Goal: Task Accomplishment & Management: Use online tool/utility

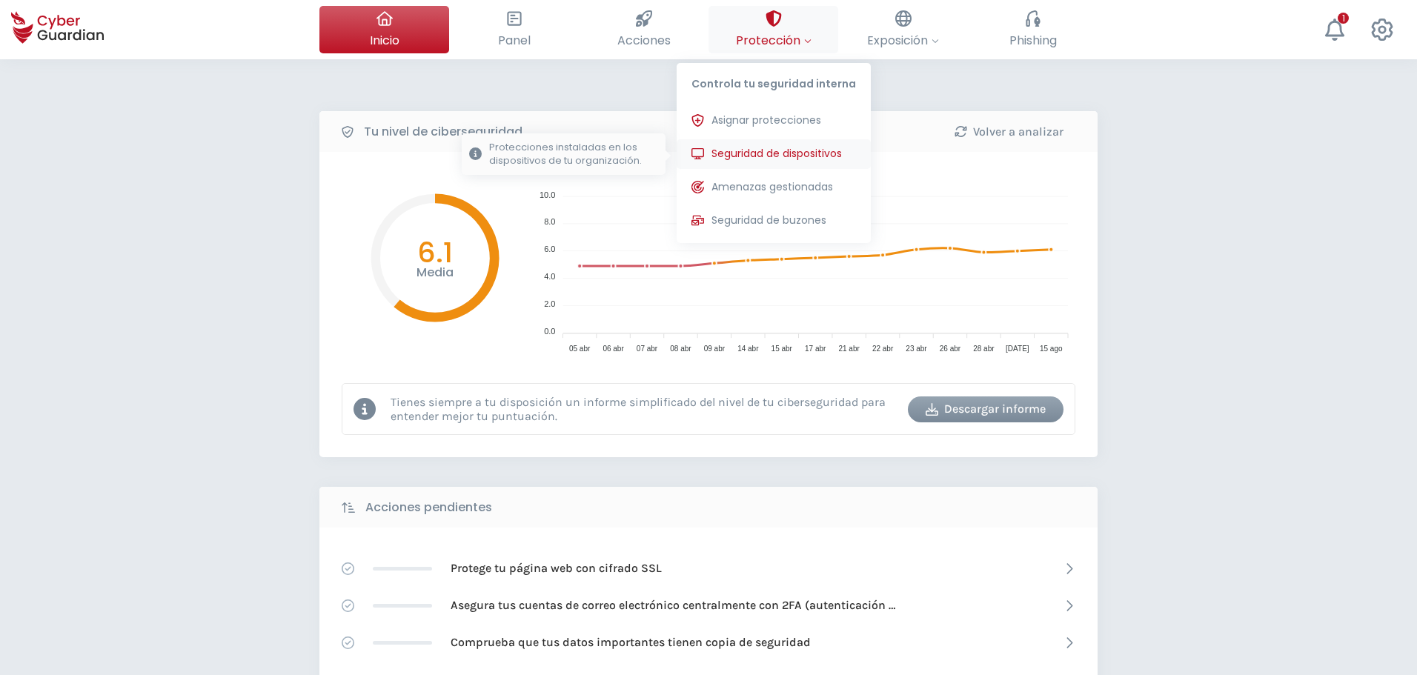
click at [774, 155] on span "Seguridad de dispositivos" at bounding box center [776, 154] width 130 height 16
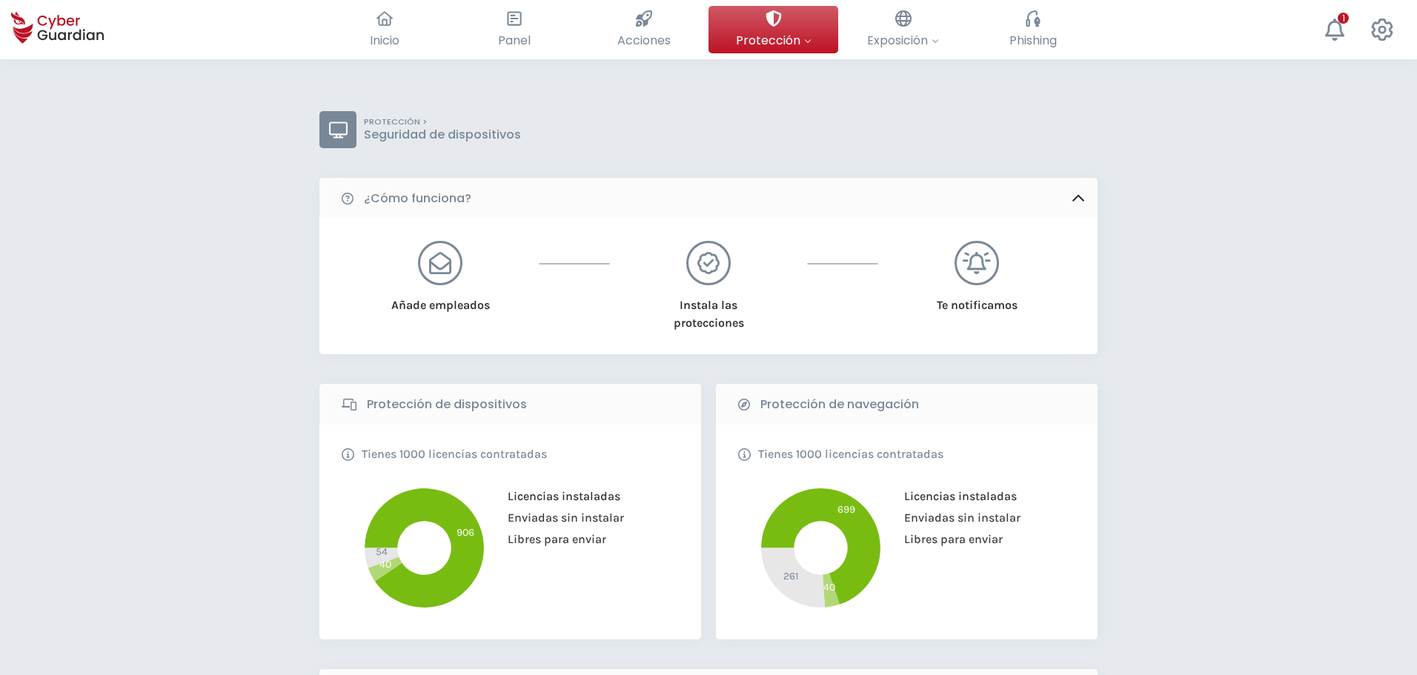
scroll to position [445, 0]
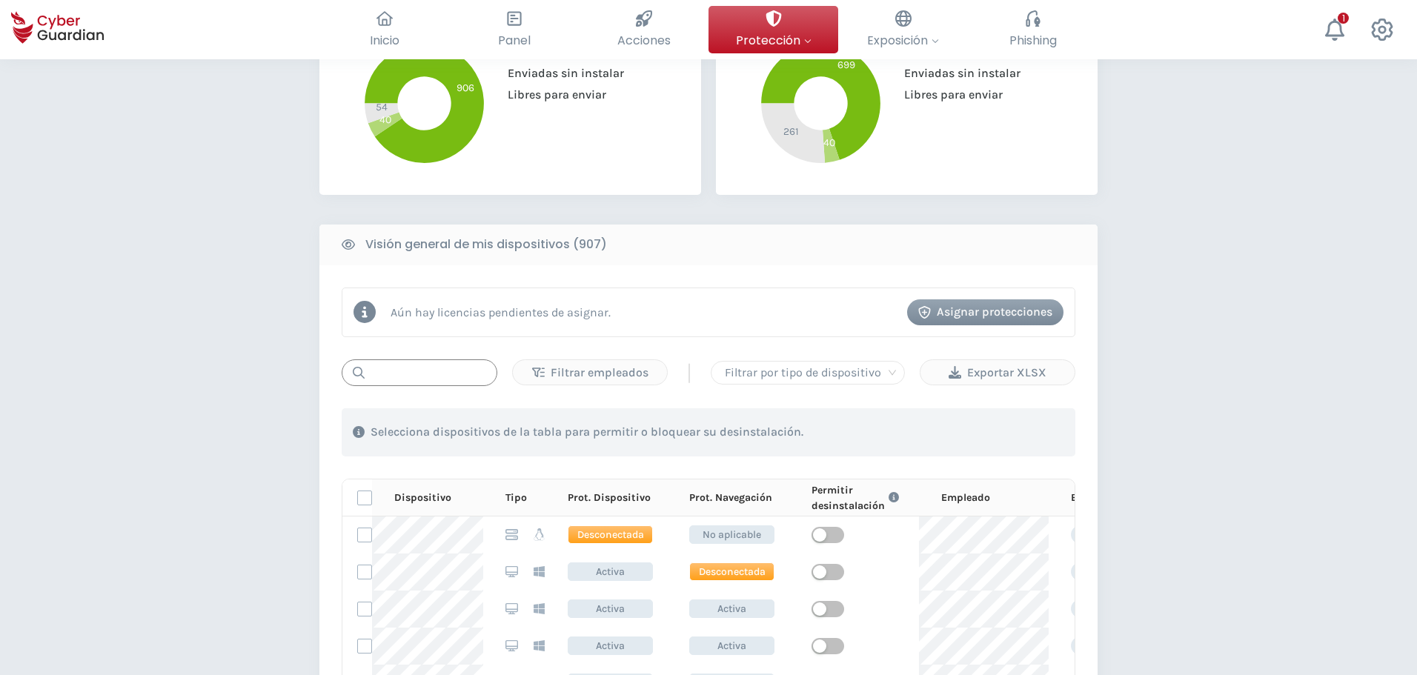
click at [400, 379] on input "text" at bounding box center [420, 372] width 156 height 27
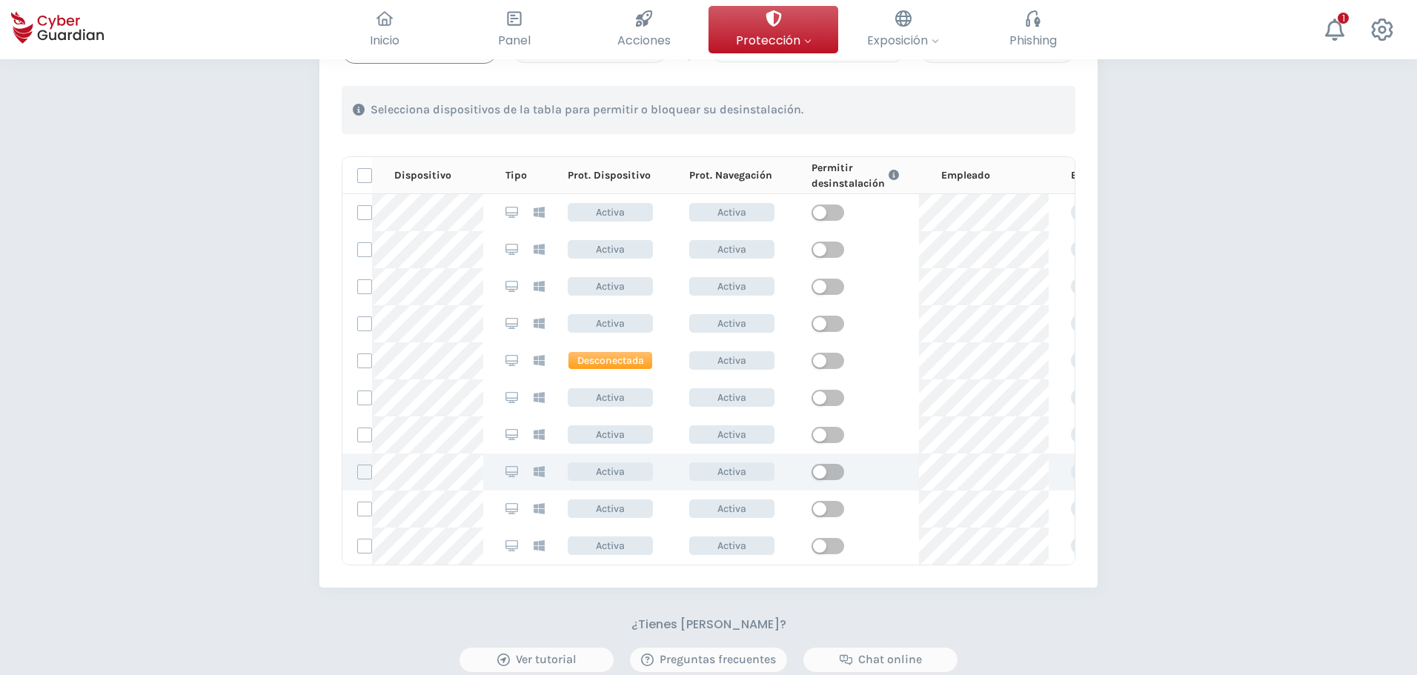
scroll to position [741, 0]
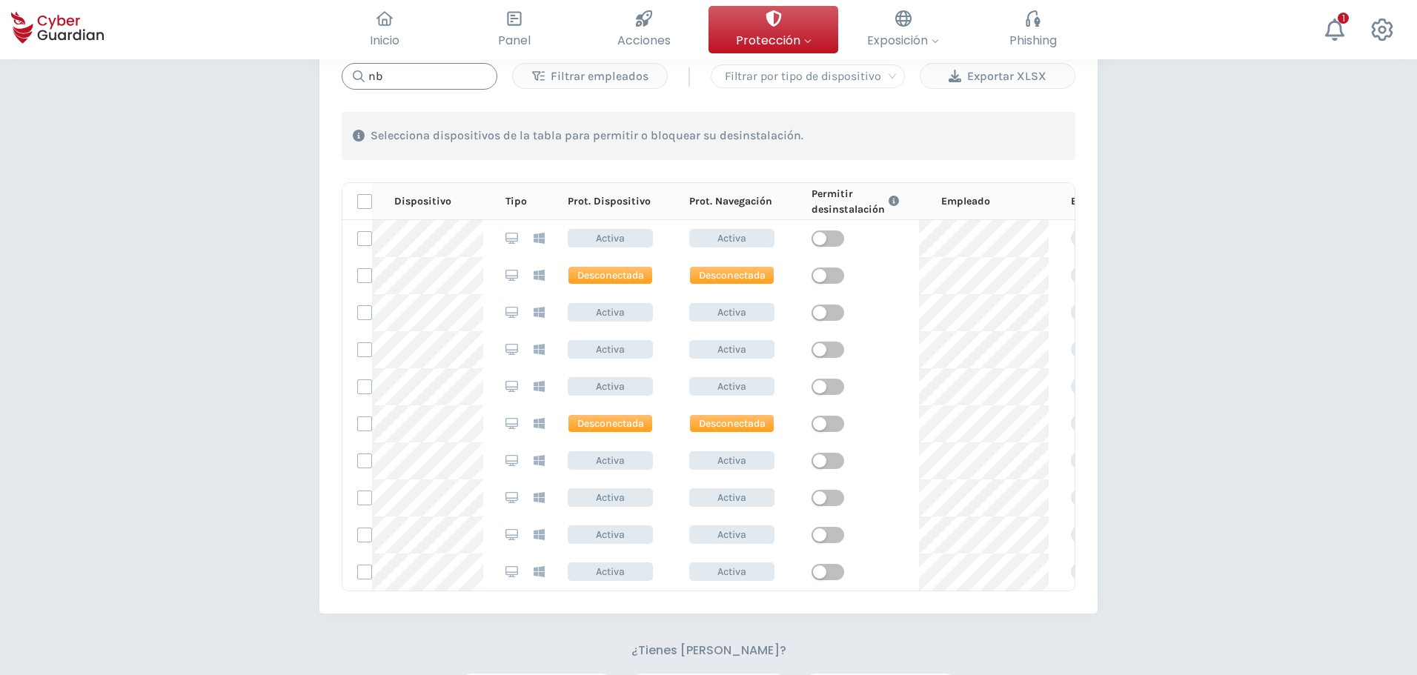
type input "n"
click at [431, 79] on input "text" at bounding box center [420, 76] width 156 height 27
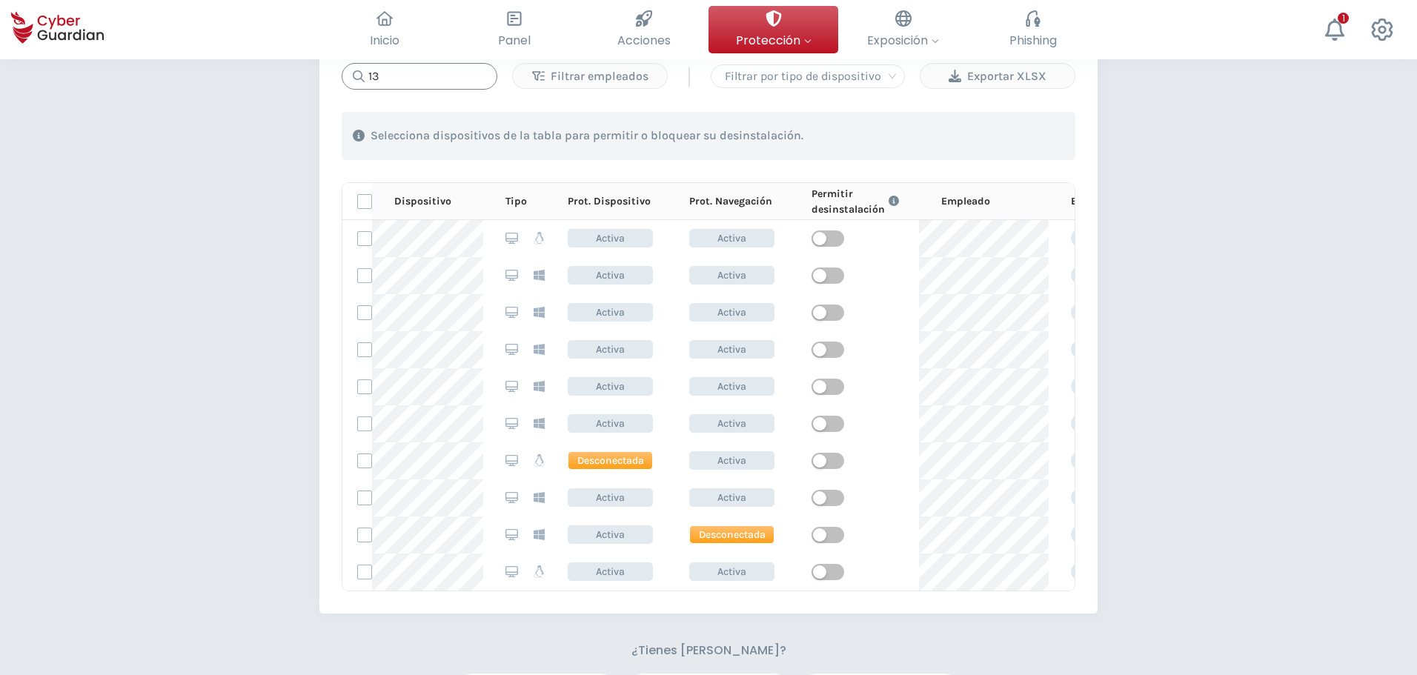
scroll to position [815, 0]
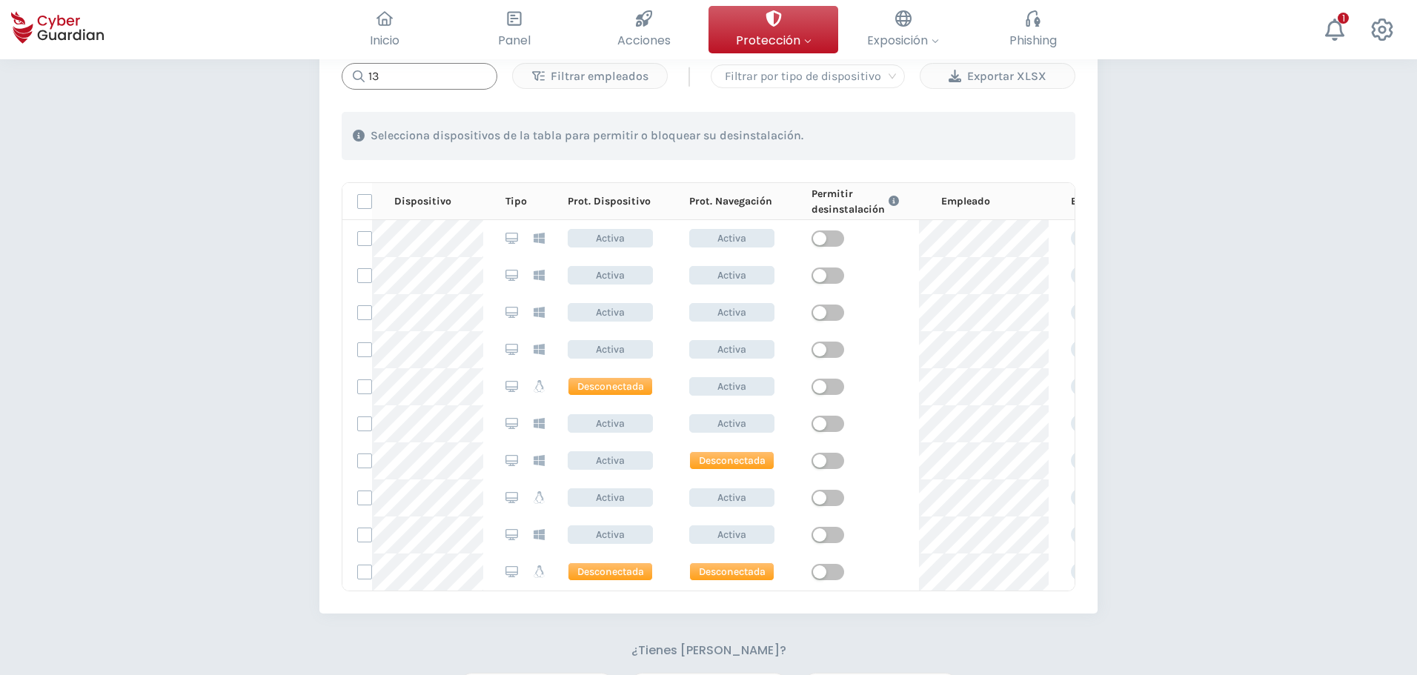
drag, startPoint x: 416, startPoint y: 71, endPoint x: 343, endPoint y: 74, distance: 72.7
click at [343, 74] on div "13" at bounding box center [420, 76] width 156 height 27
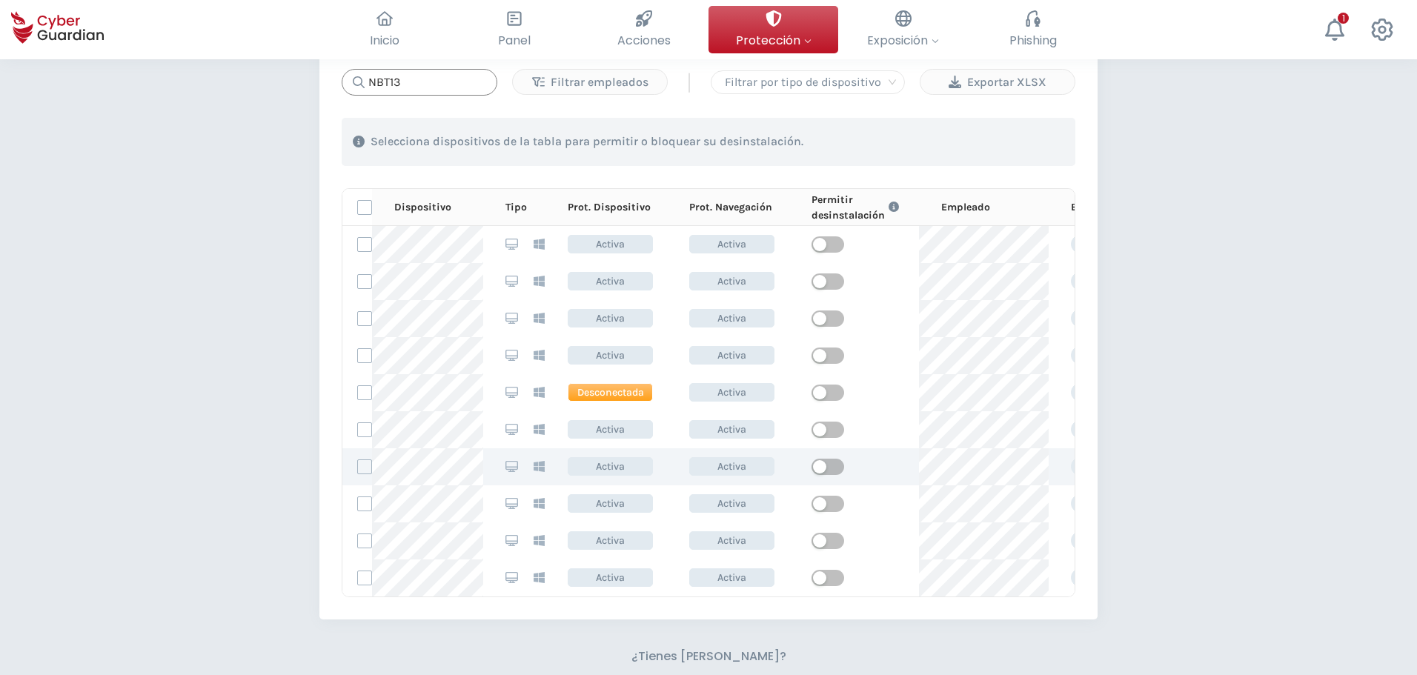
scroll to position [741, 0]
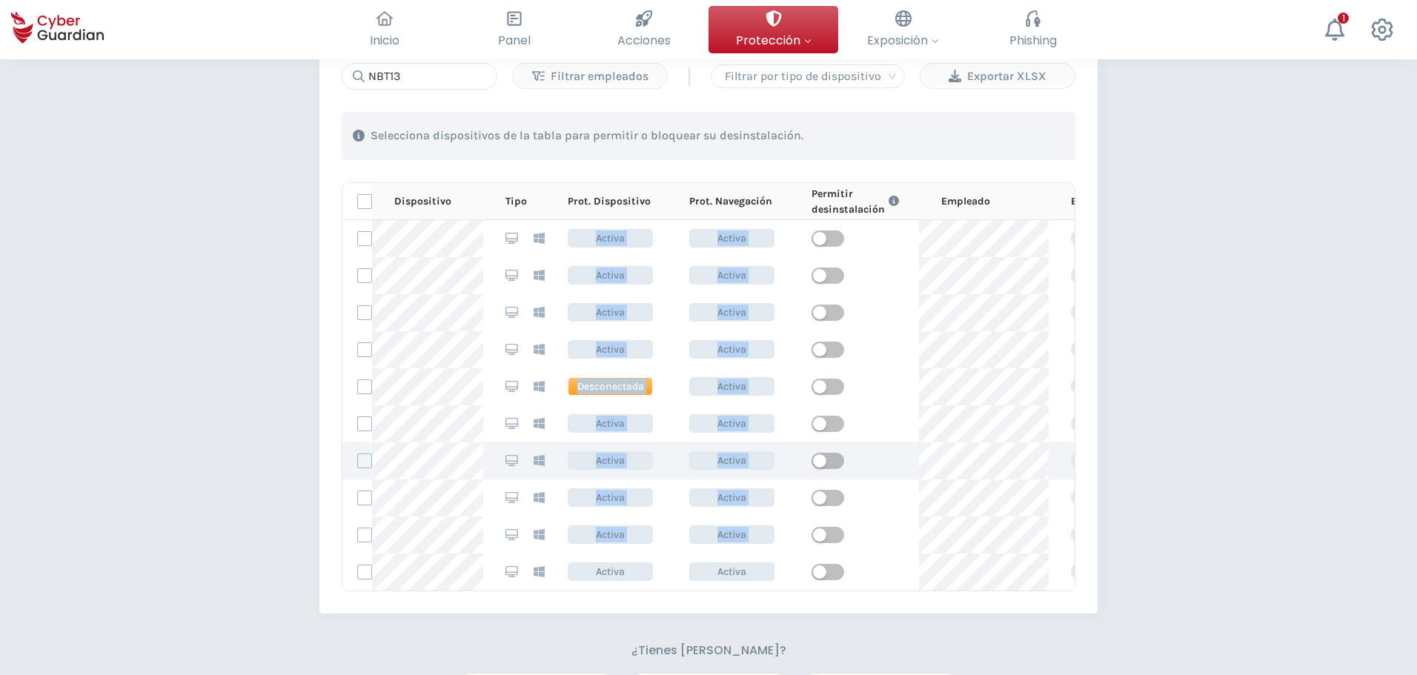
click at [390, 242] on tbody "1q43TQ2wRsIdm945Y0vA Activa Activa Administrador Soporte 2OJ55Xx4bsB4cEGBpaLb A…" at bounding box center [788, 405] width 892 height 370
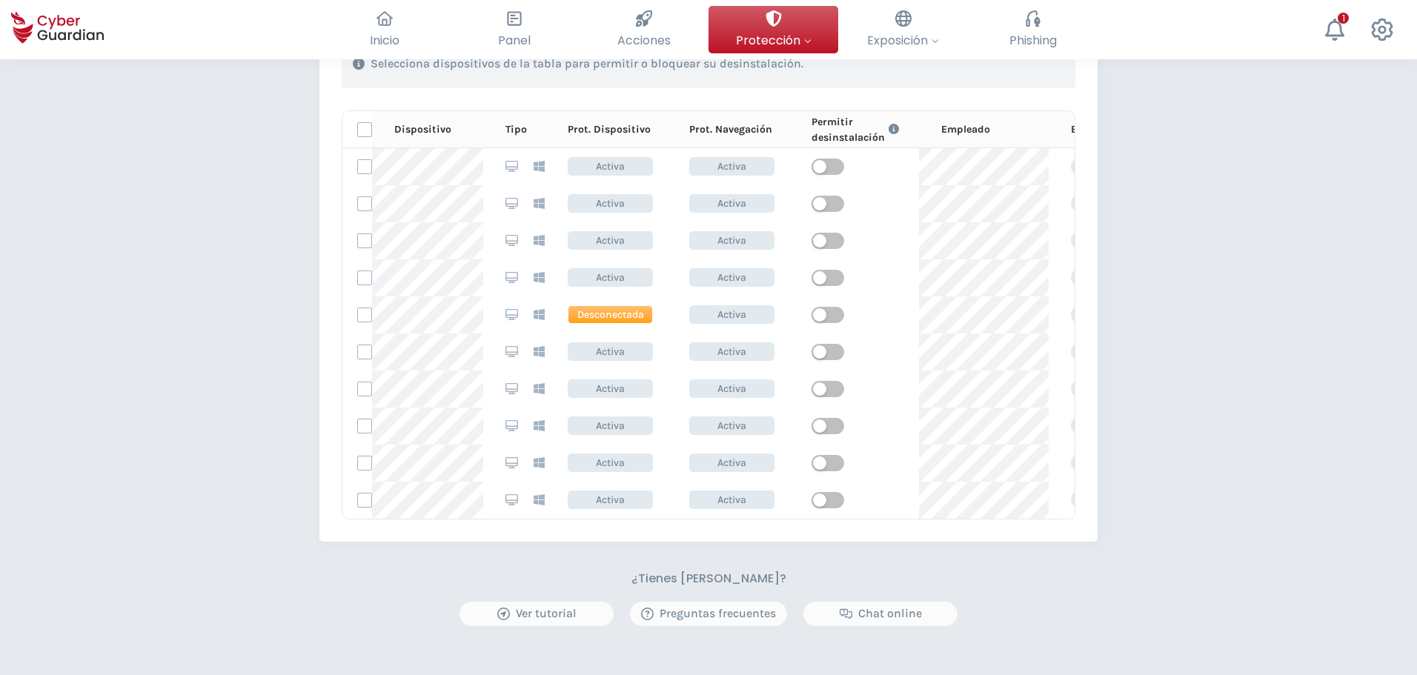
scroll to position [667, 0]
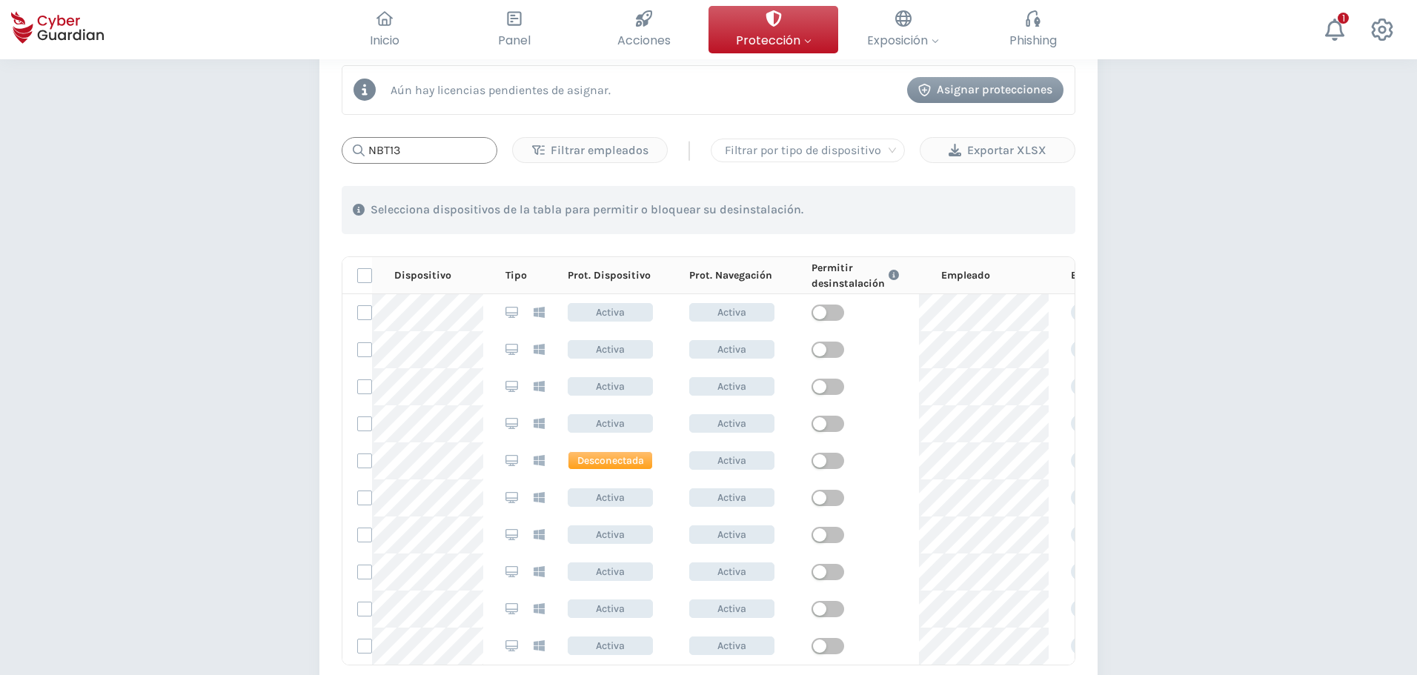
drag, startPoint x: 408, startPoint y: 151, endPoint x: 337, endPoint y: 162, distance: 71.9
click at [337, 162] on div "Aún hay licencias pendientes de asignar. Asignar protecciones NBT13 Filtrar emp…" at bounding box center [708, 365] width 778 height 645
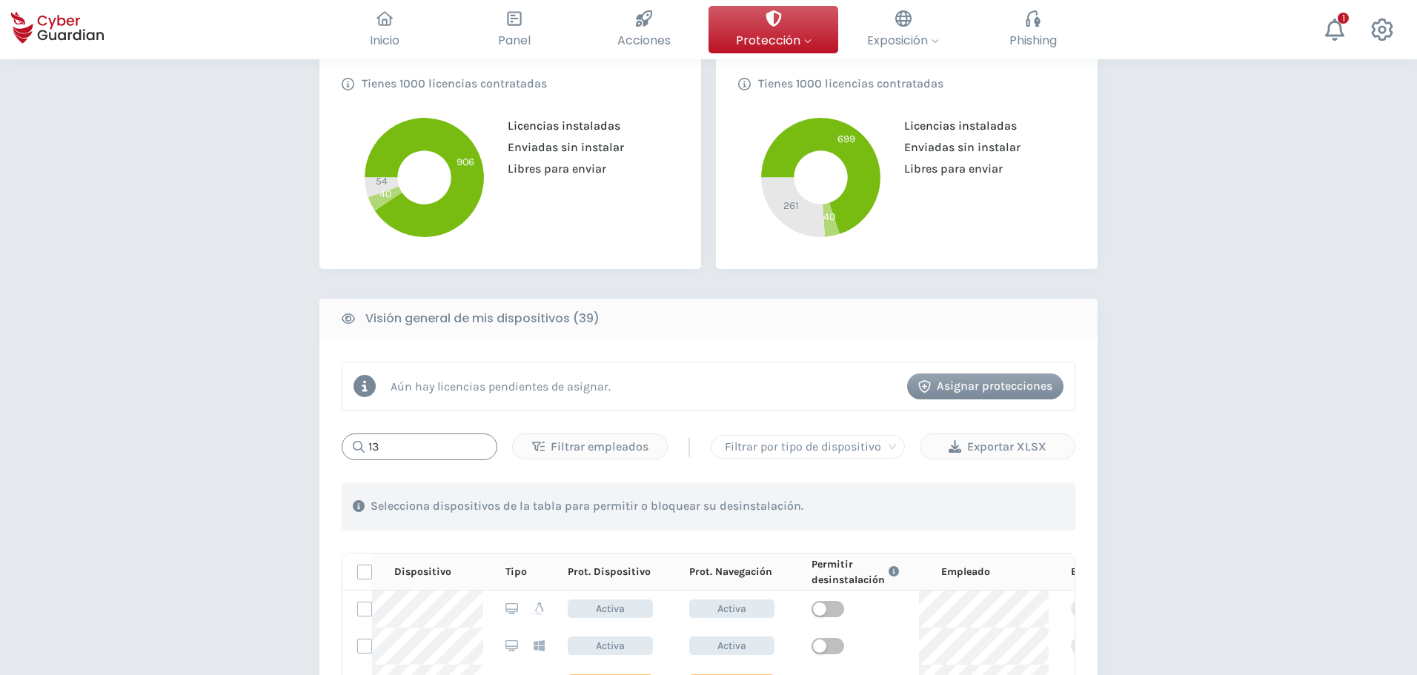
scroll to position [1015, 0]
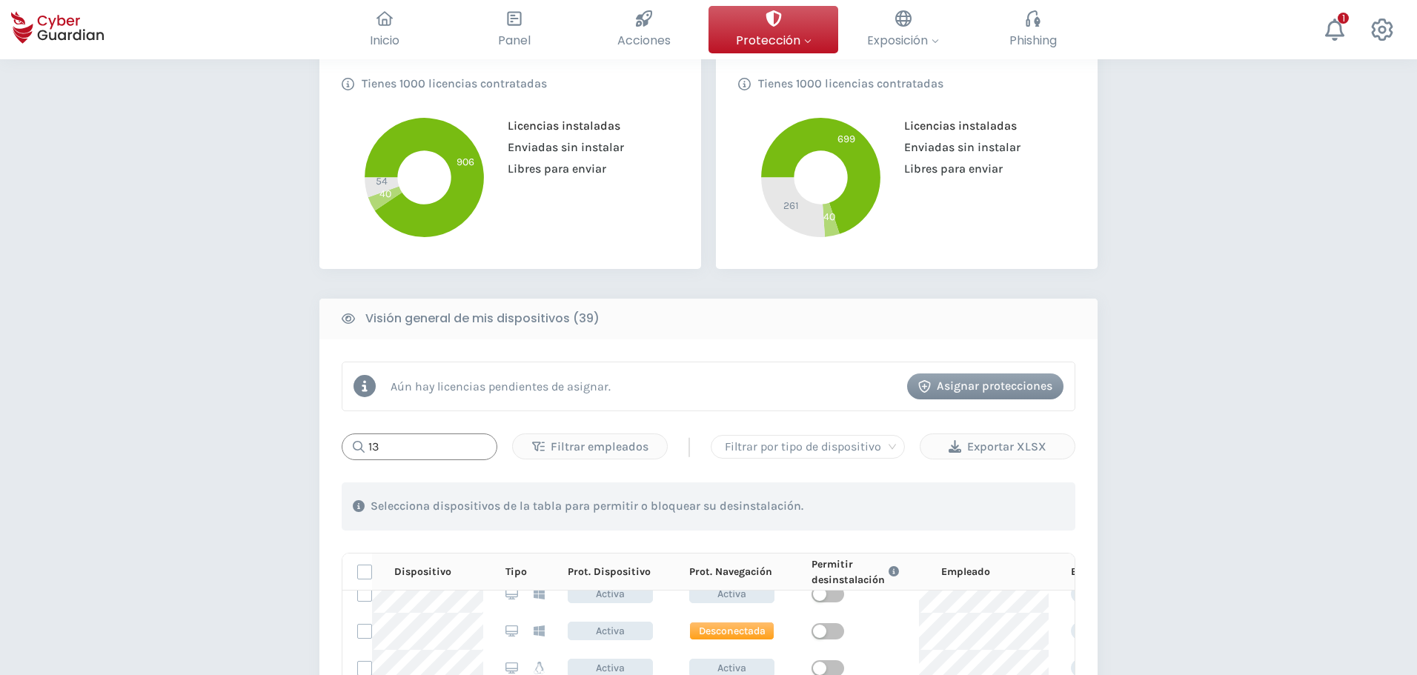
drag, startPoint x: 444, startPoint y: 442, endPoint x: 313, endPoint y: 420, distance: 133.0
click at [313, 420] on div "PROTECCIÓN > Seguridad de dispositivos ¿Cómo funciona? Añade empleados Instala …" at bounding box center [708, 495] width 1417 height 1612
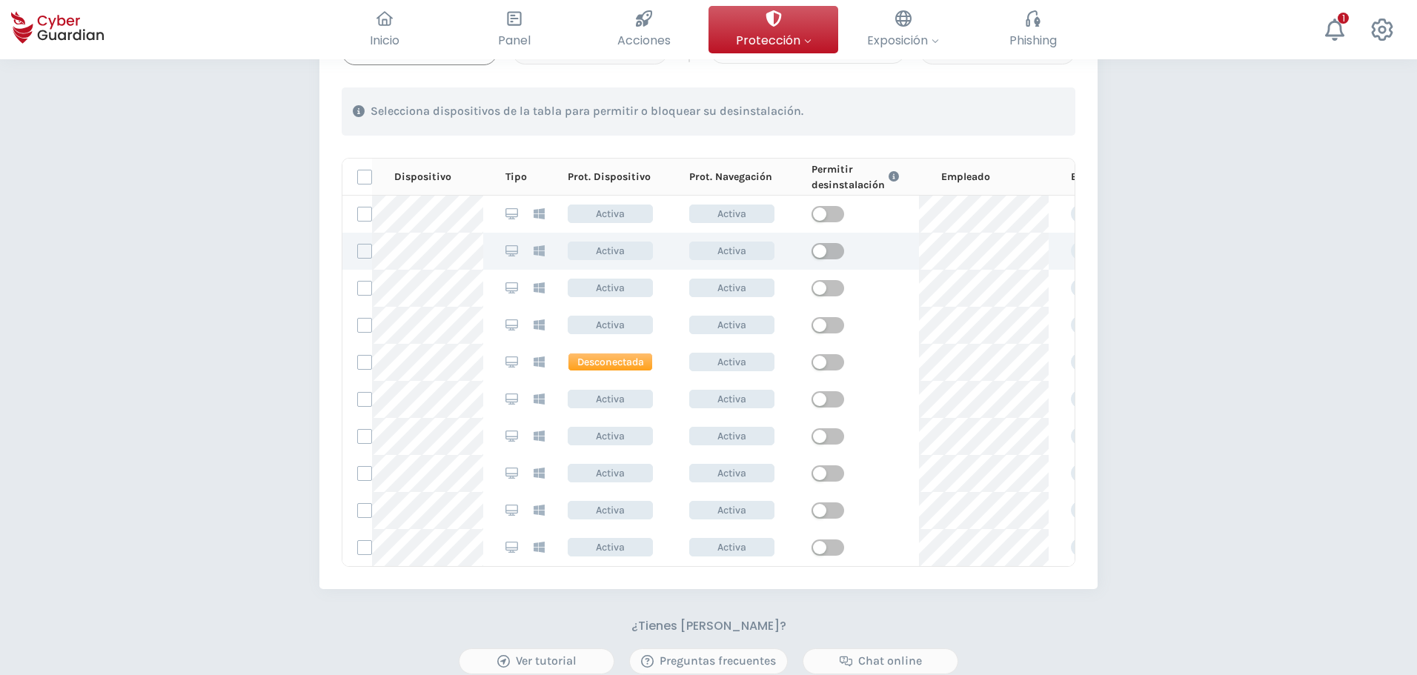
scroll to position [741, 0]
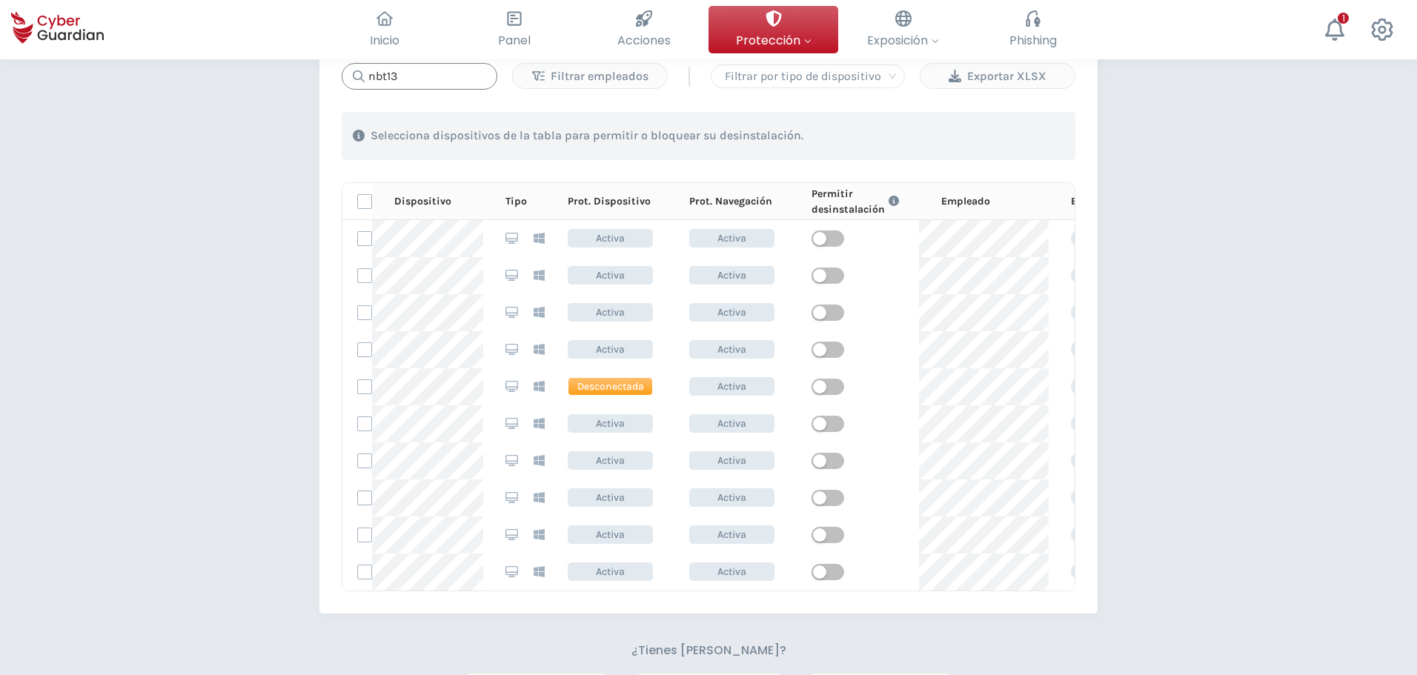
type input "nbt13"
drag, startPoint x: 428, startPoint y: 75, endPoint x: 348, endPoint y: 78, distance: 79.3
click at [348, 78] on div "nbt13" at bounding box center [420, 76] width 156 height 27
